Goal: Navigation & Orientation: Go to known website

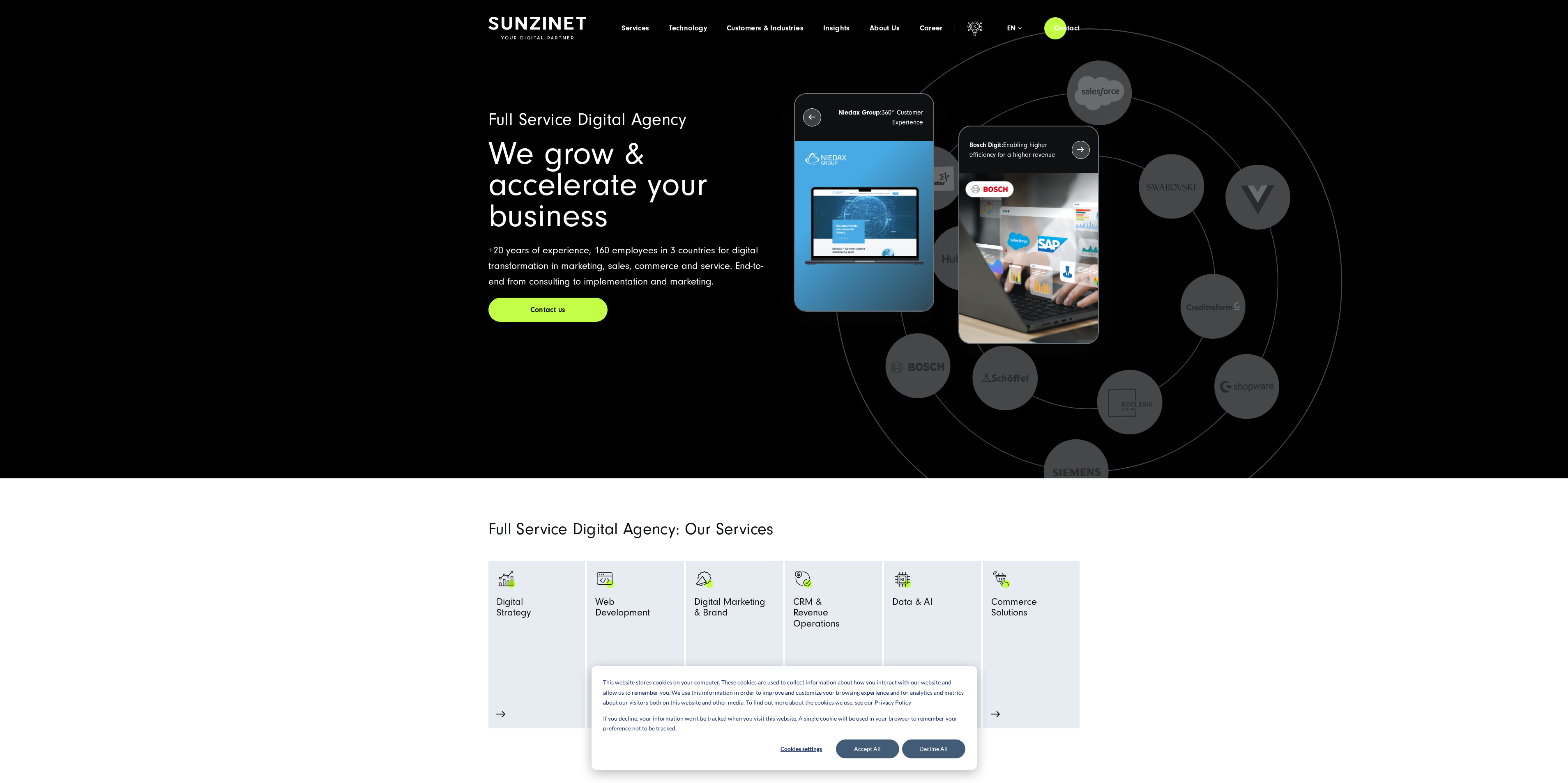
click at [300, 518] on section "Full Service Digital Agency: Our Services Digital Strategy Strategy Consulting …" at bounding box center [784, 603] width 1568 height 250
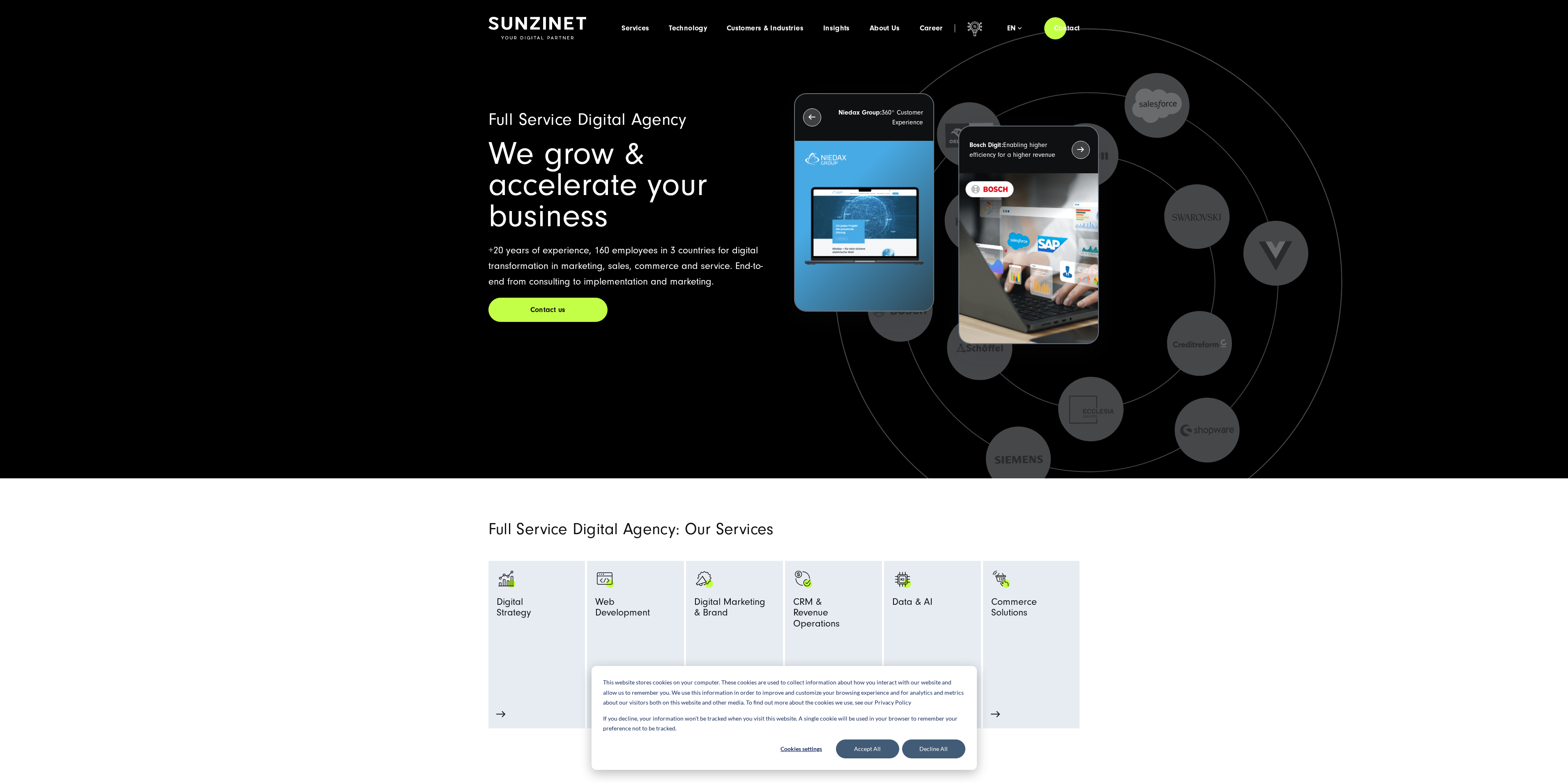
click at [1188, 671] on section "Full Service Digital Agency: Our Services Digital Strategy Strategy Consulting …" at bounding box center [784, 603] width 1568 height 250
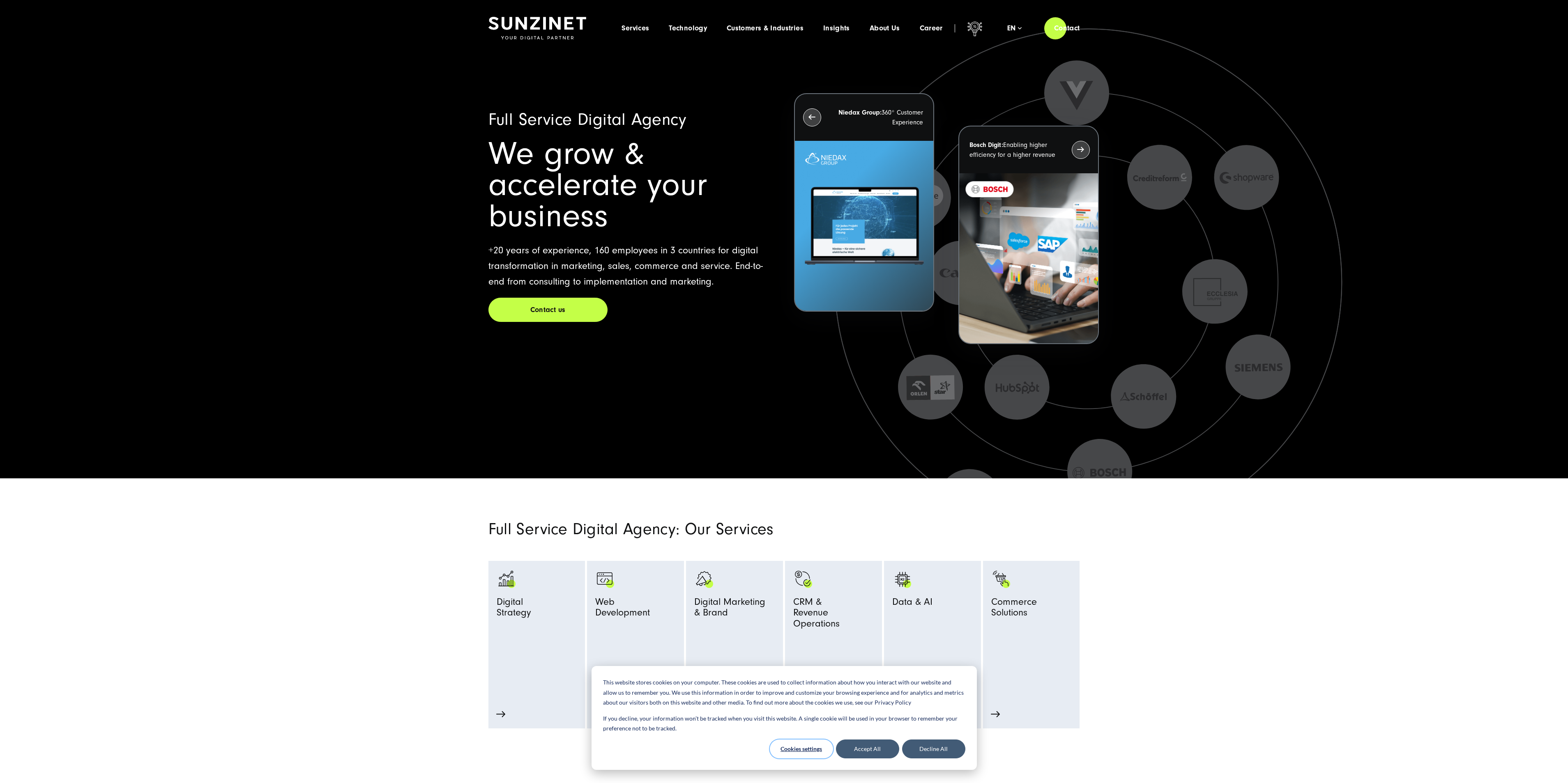
click at [813, 751] on button "Cookies settings" at bounding box center [802, 748] width 63 height 19
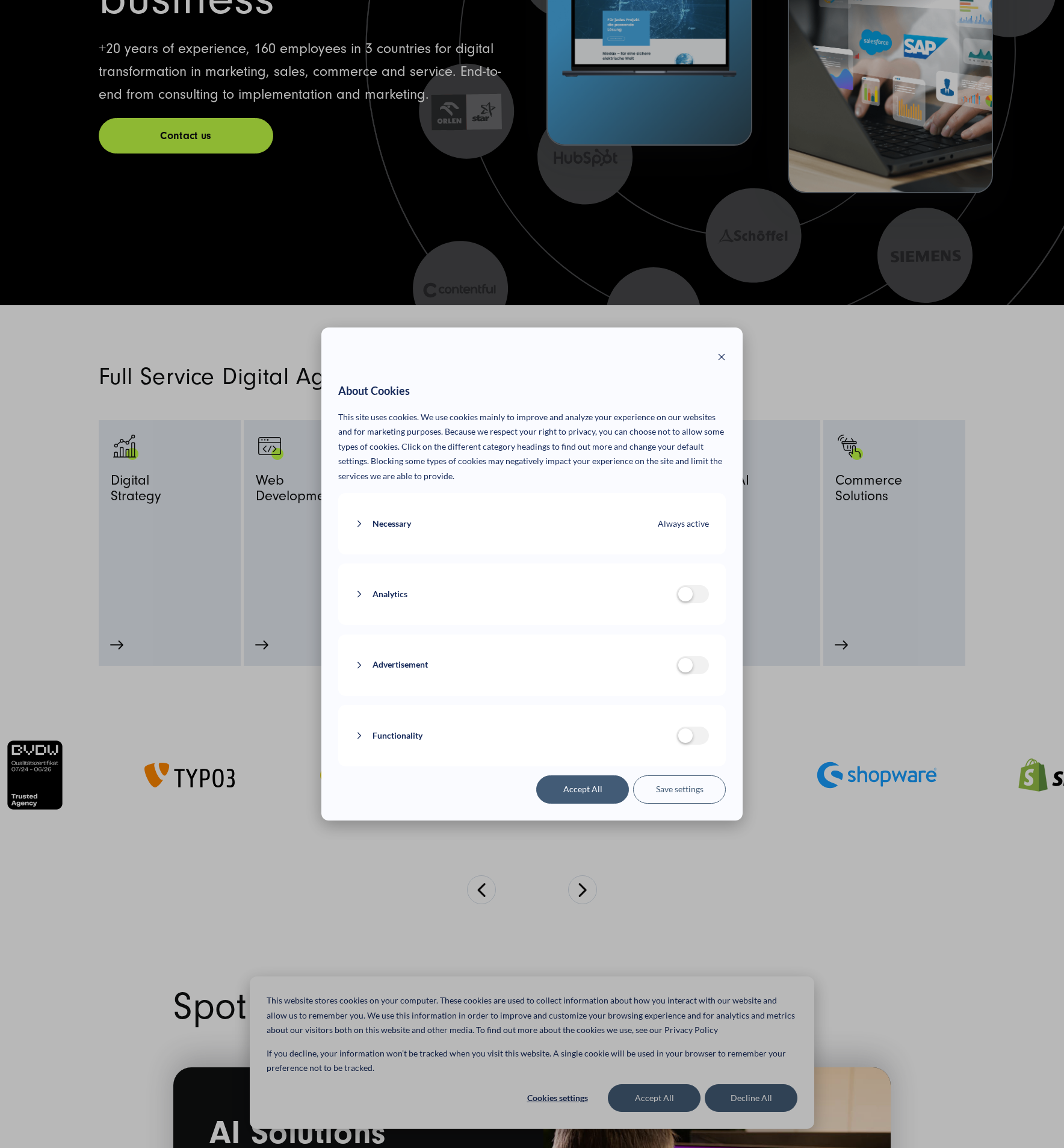
scroll to position [361, 0]
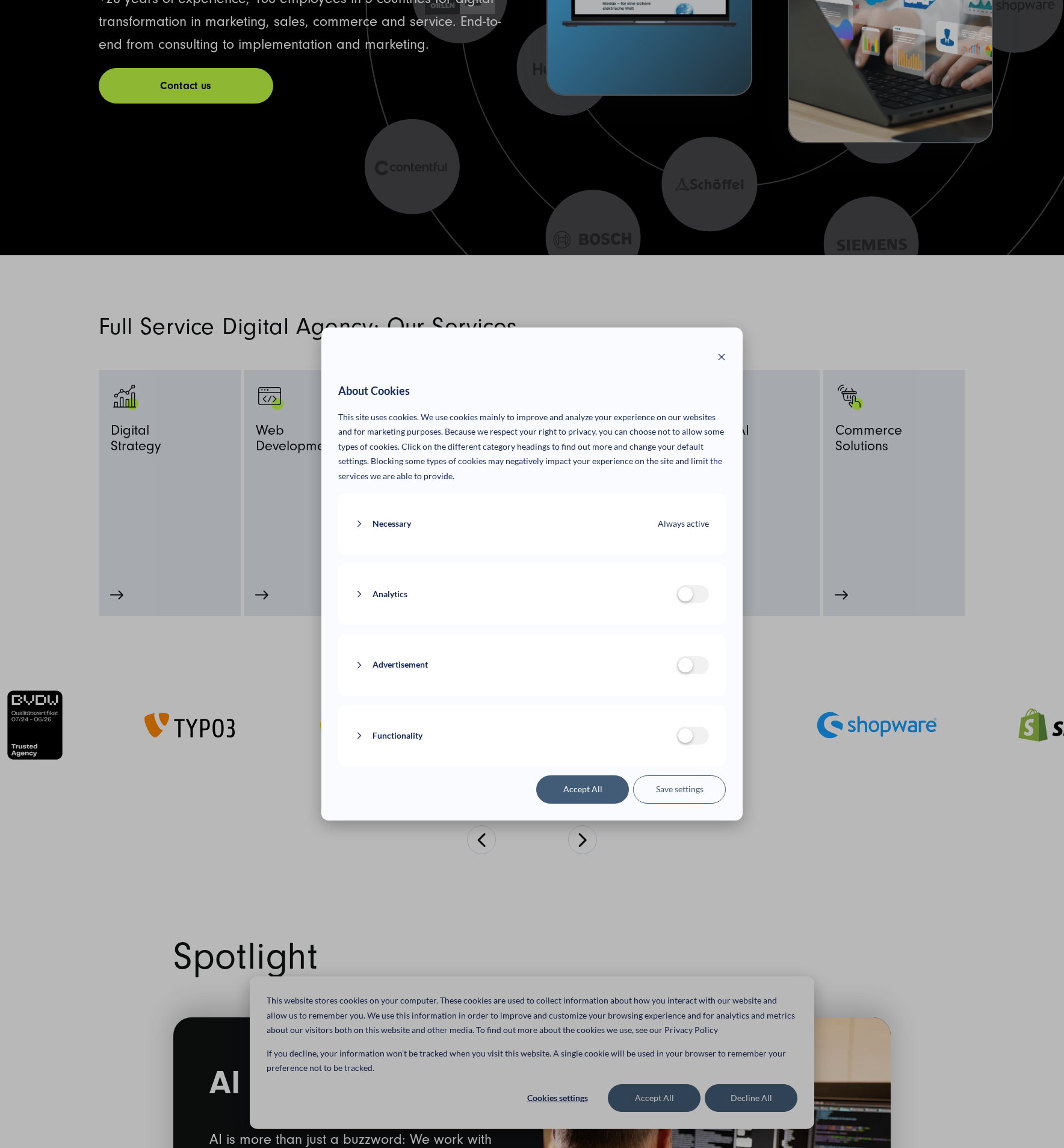
click at [359, 665] on icon at bounding box center [359, 665] width 8 height 8
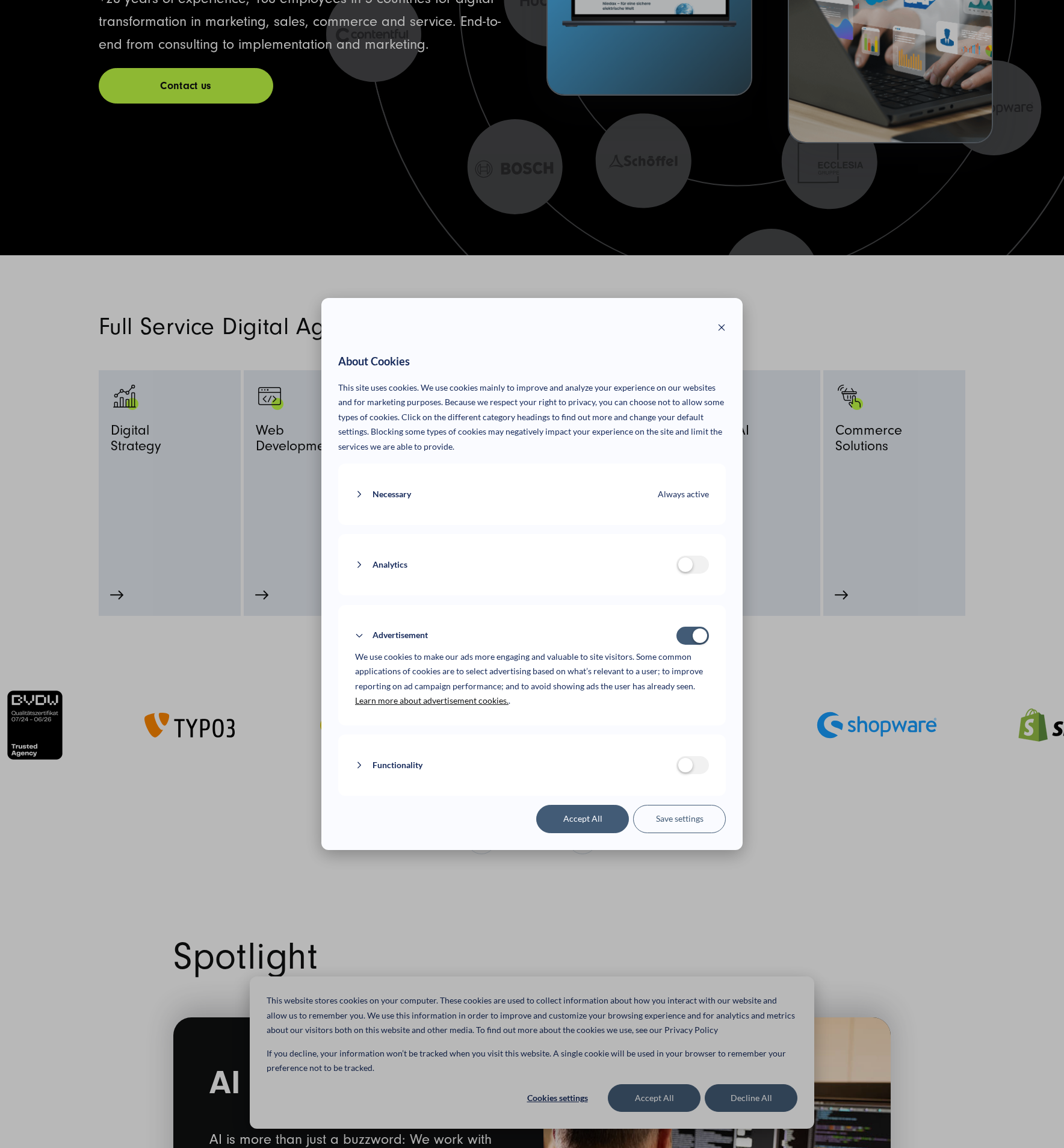
click at [688, 823] on button "Save settings" at bounding box center [680, 818] width 93 height 28
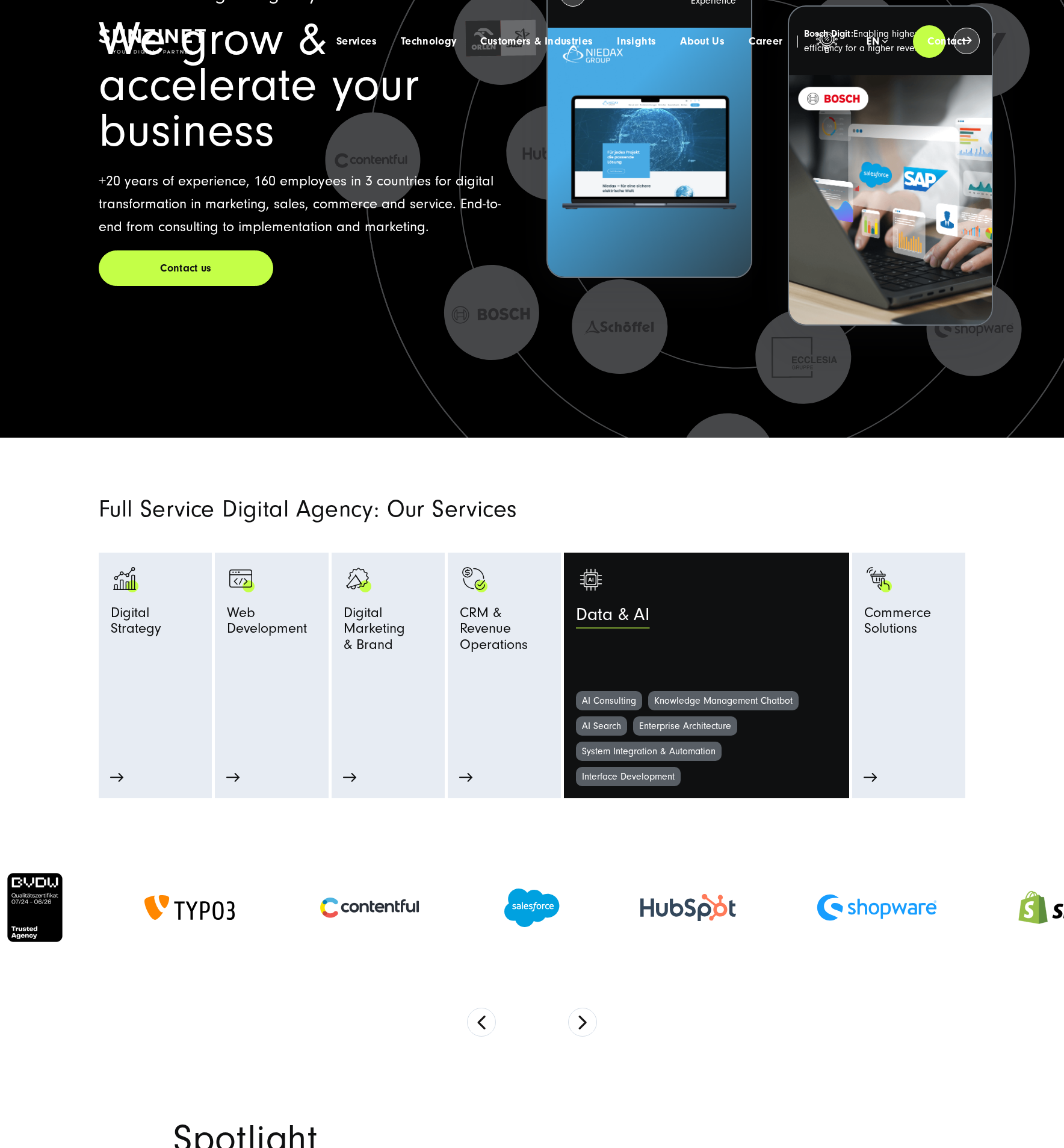
scroll to position [0, 0]
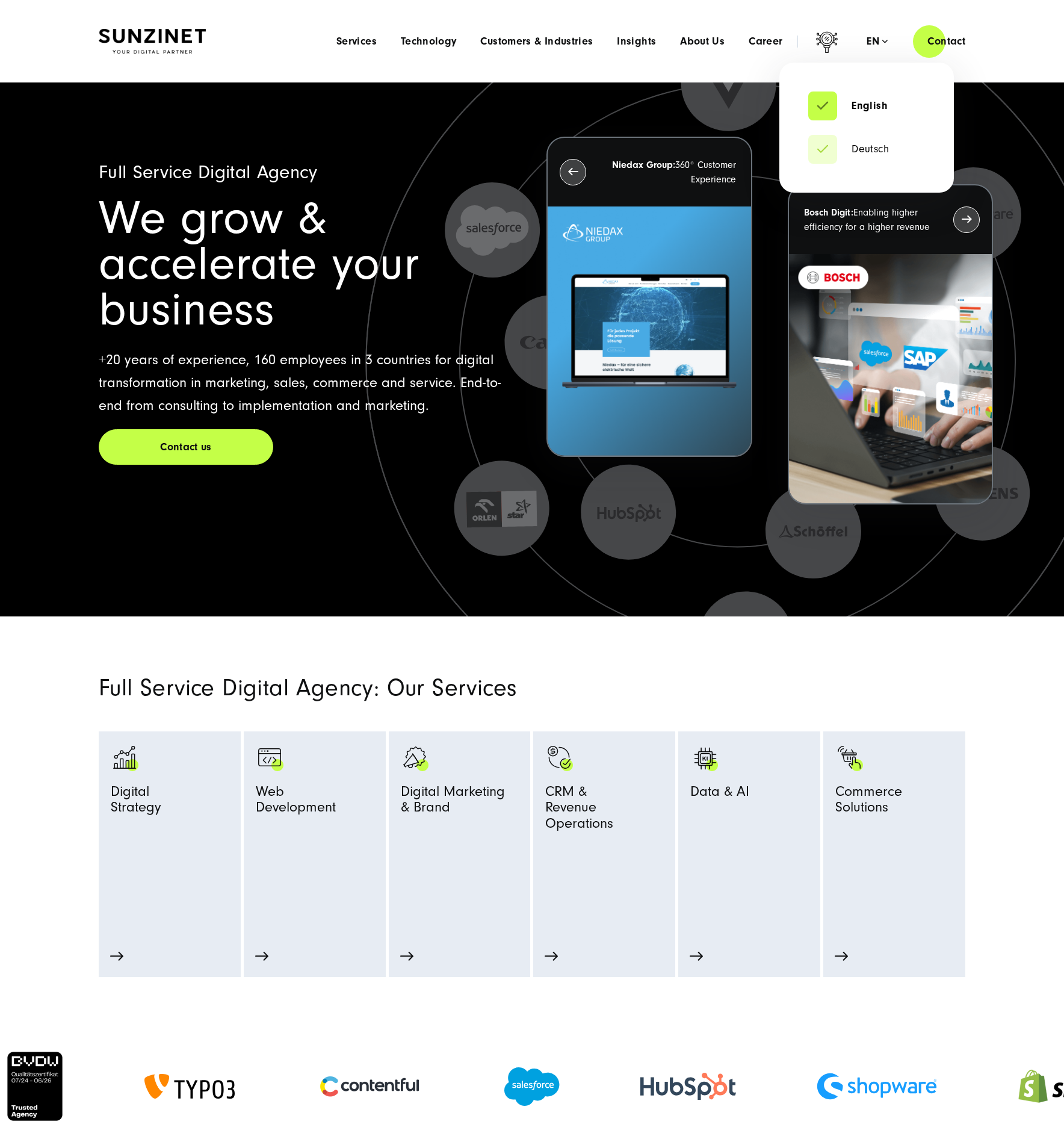
click at [860, 141] on li "Deutsch" at bounding box center [866, 149] width 117 height 29
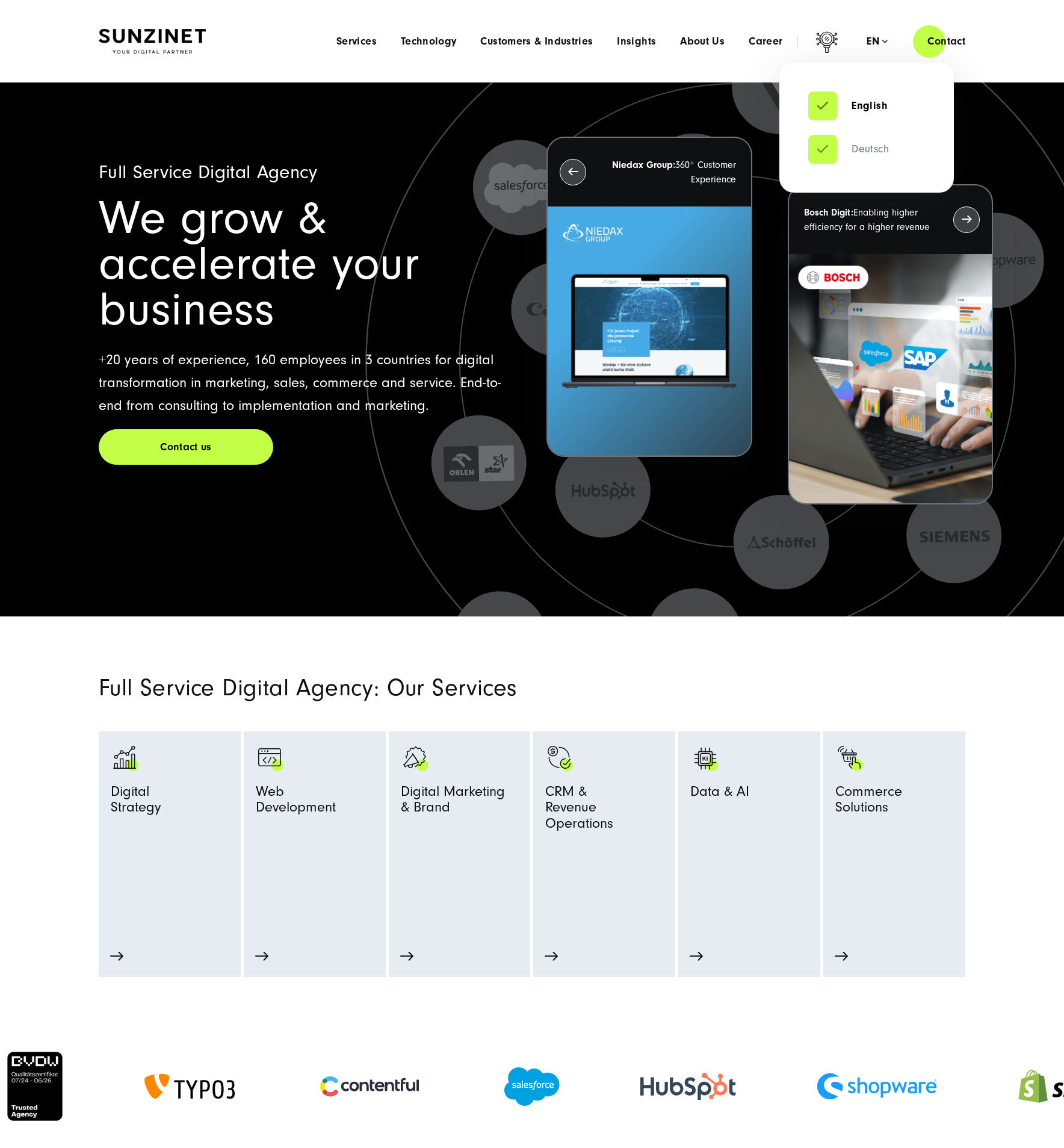
click at [851, 153] on link "Deutsch" at bounding box center [848, 149] width 80 height 12
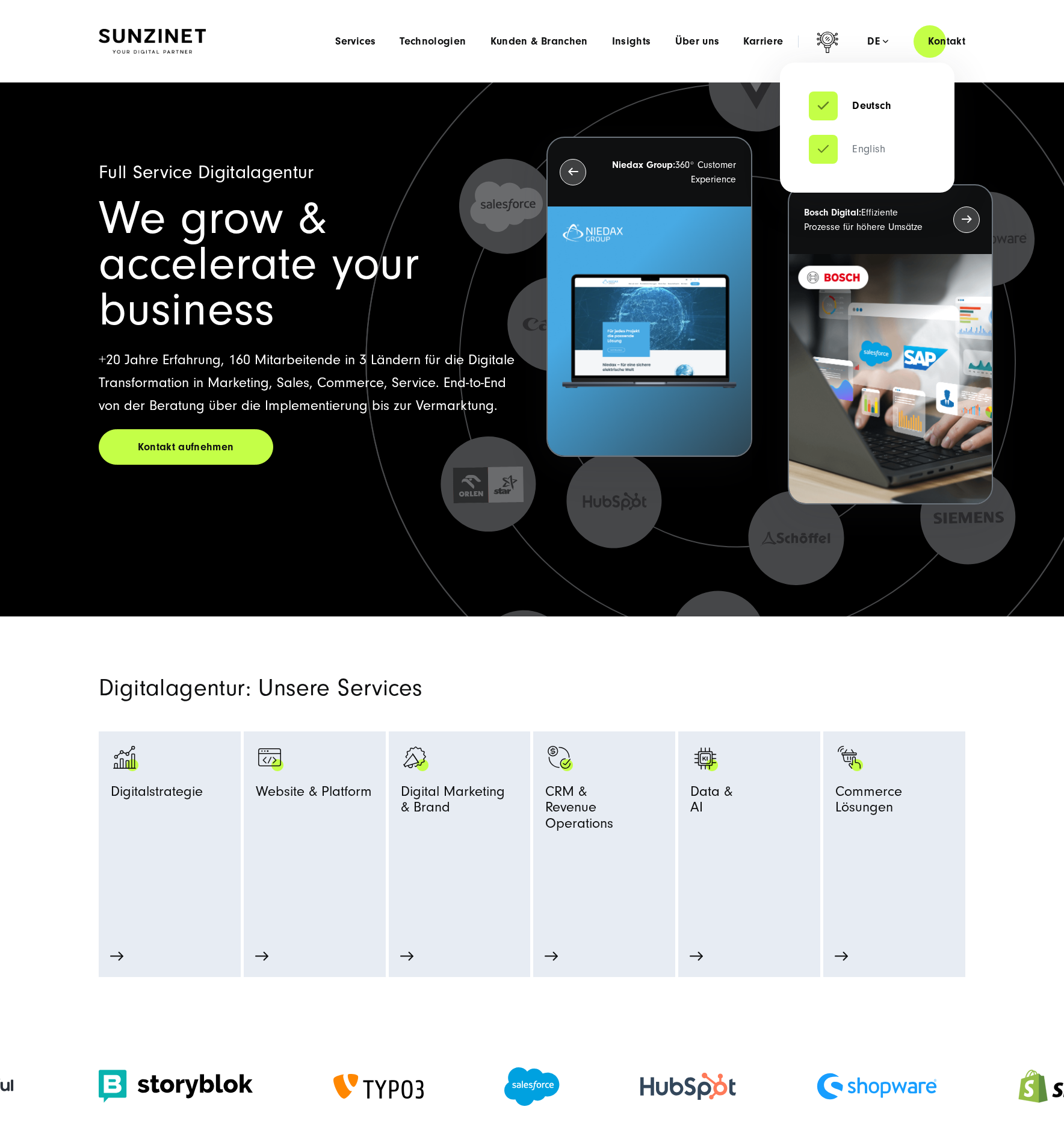
click at [856, 149] on link "English" at bounding box center [847, 149] width 77 height 12
